Goal: Transaction & Acquisition: Subscribe to service/newsletter

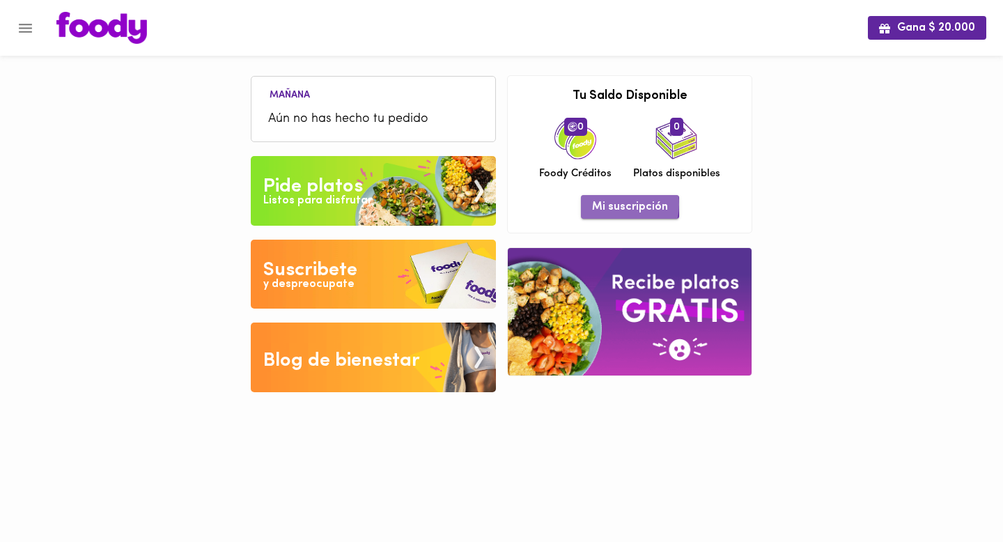
click at [611, 204] on span "Mi suscripción" at bounding box center [630, 207] width 76 height 13
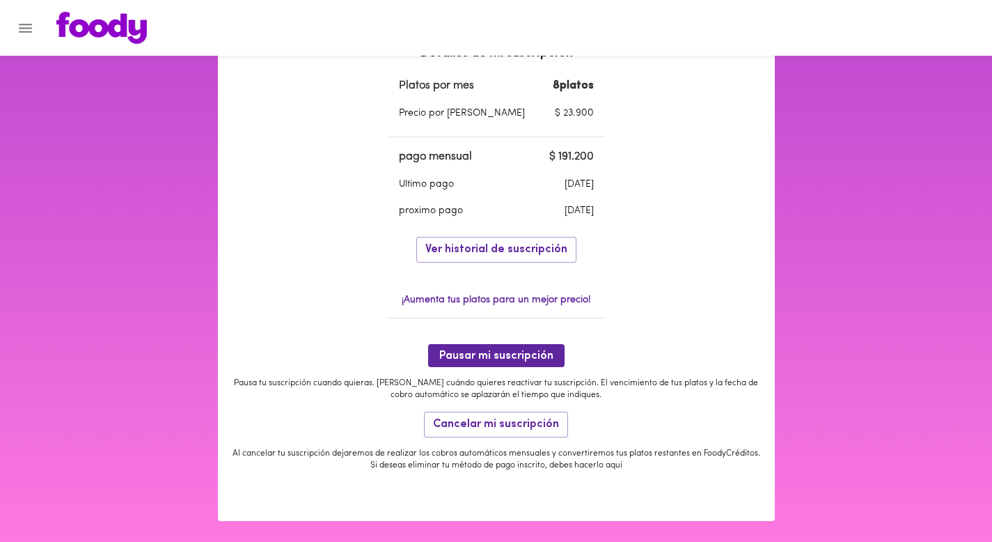
scroll to position [461, 0]
